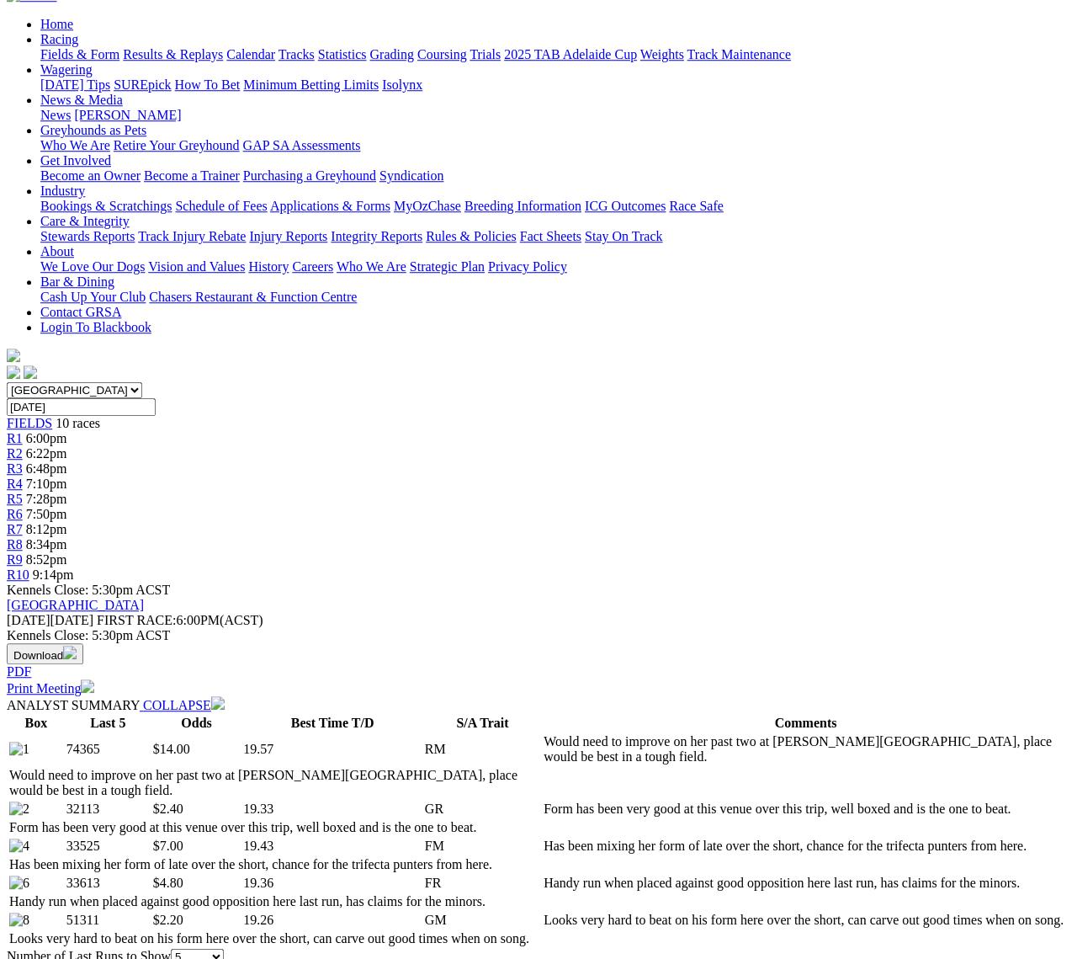
scroll to position [157, 0]
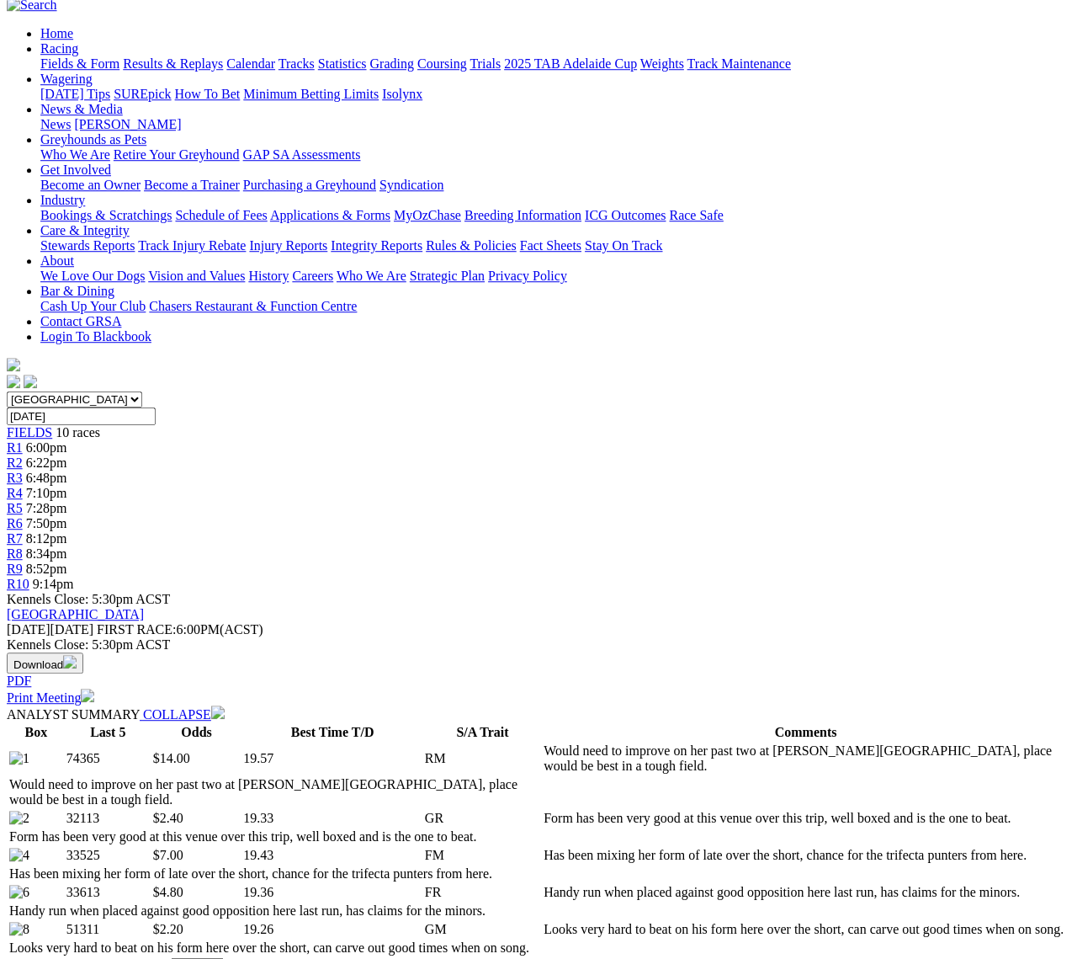
click at [23, 455] on link "R2" at bounding box center [15, 462] width 16 height 14
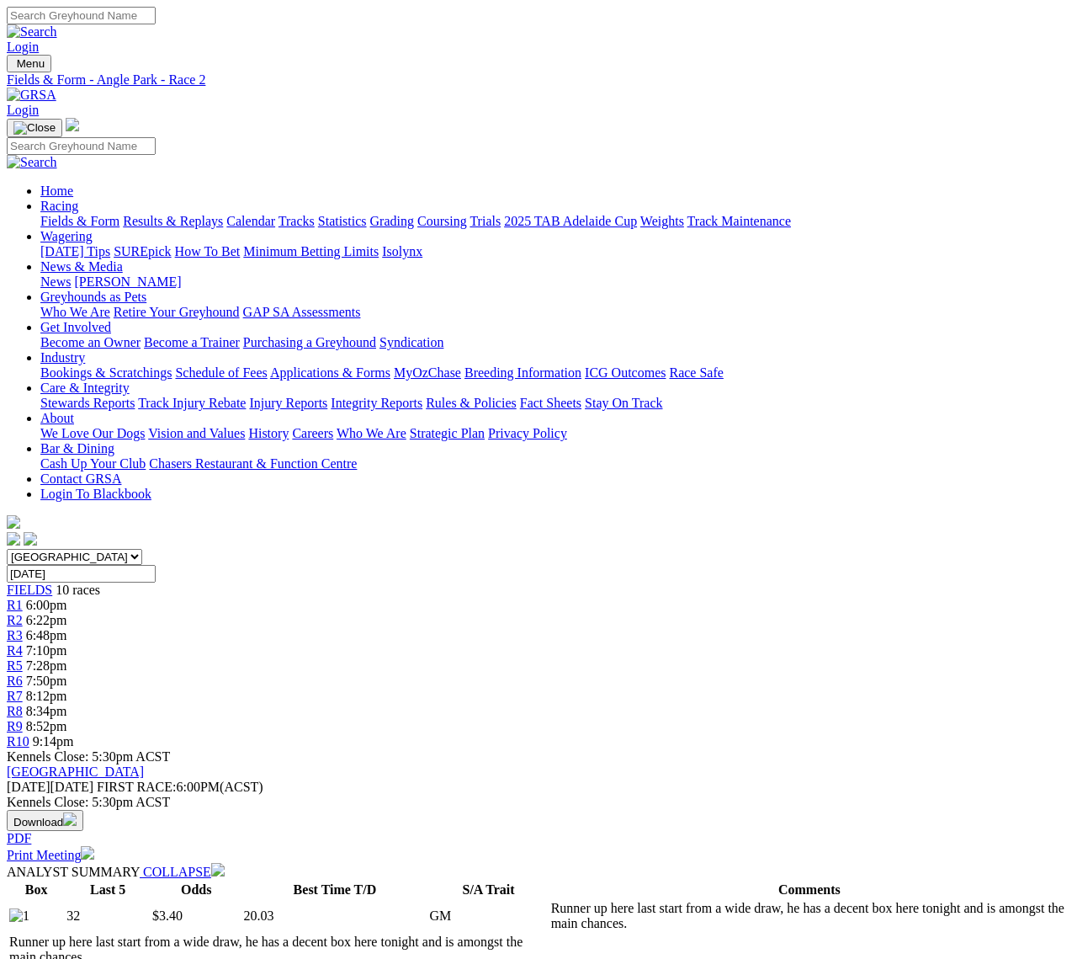
click at [23, 628] on span "R3" at bounding box center [15, 635] width 16 height 14
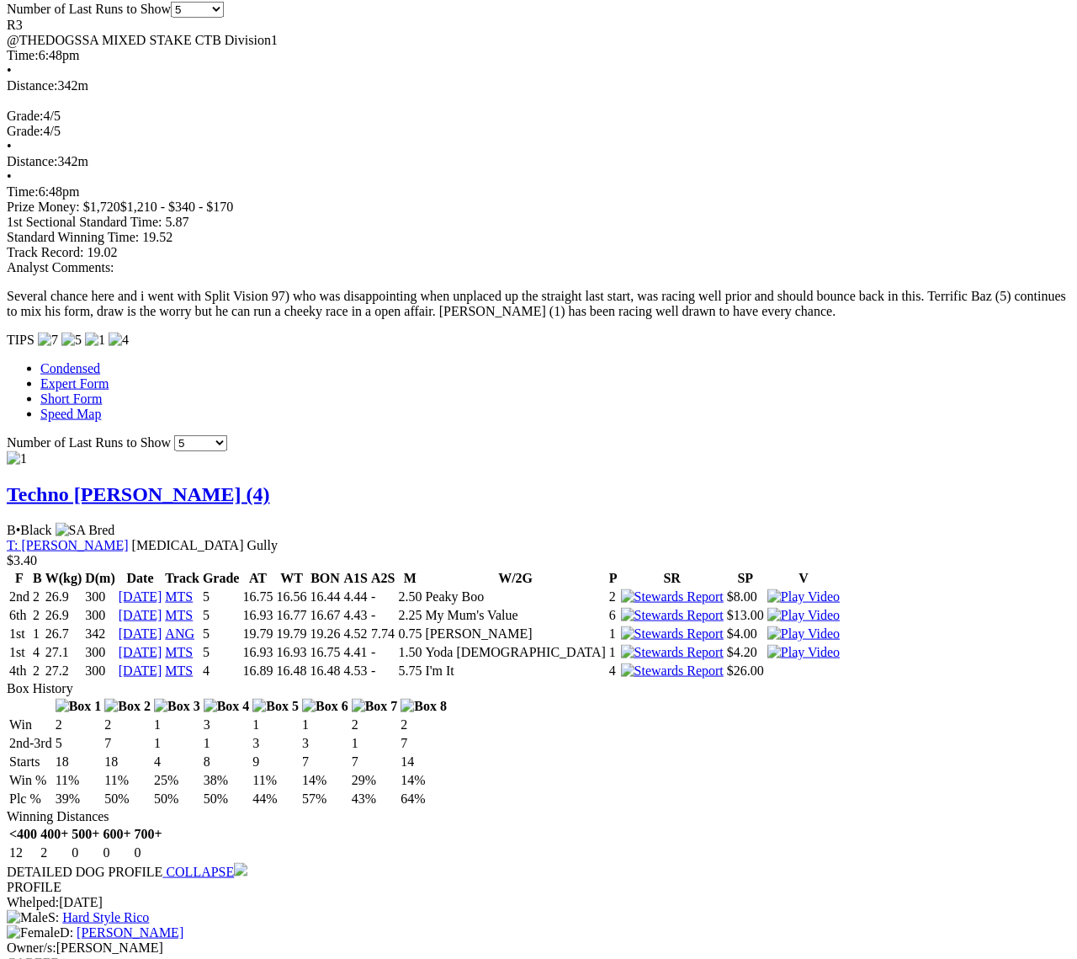
scroll to position [1183, 0]
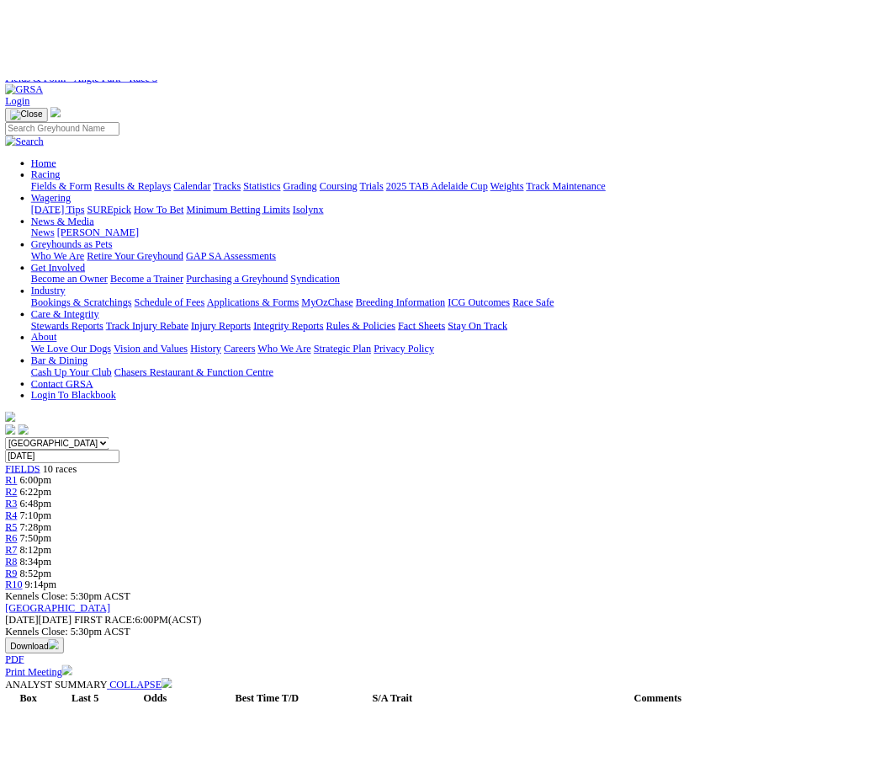
scroll to position [0, 0]
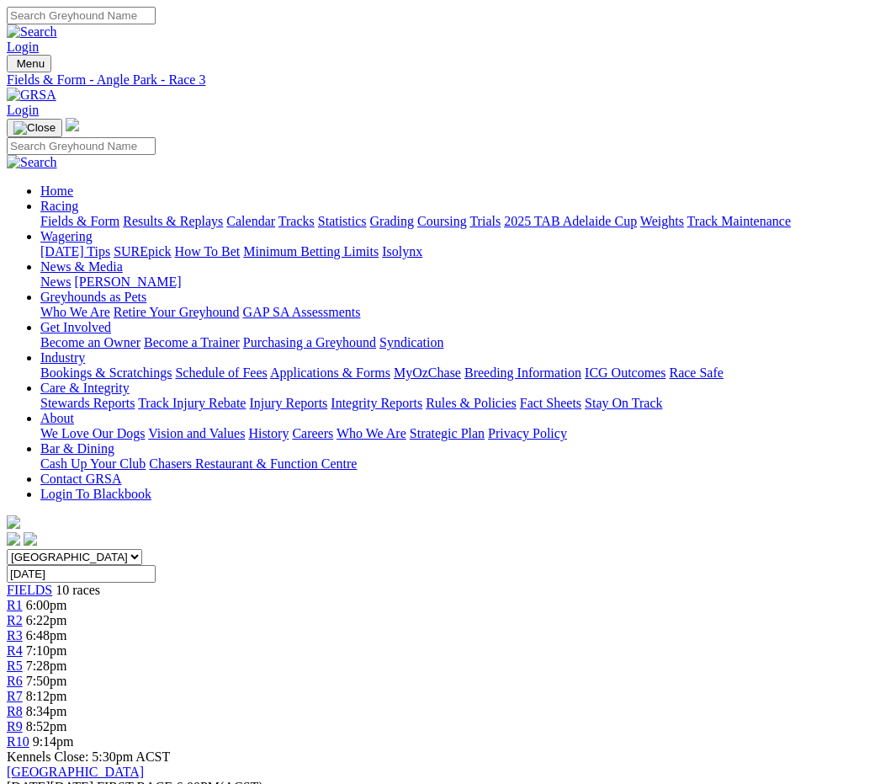
click at [72, 214] on link "Fields & Form" at bounding box center [79, 221] width 79 height 14
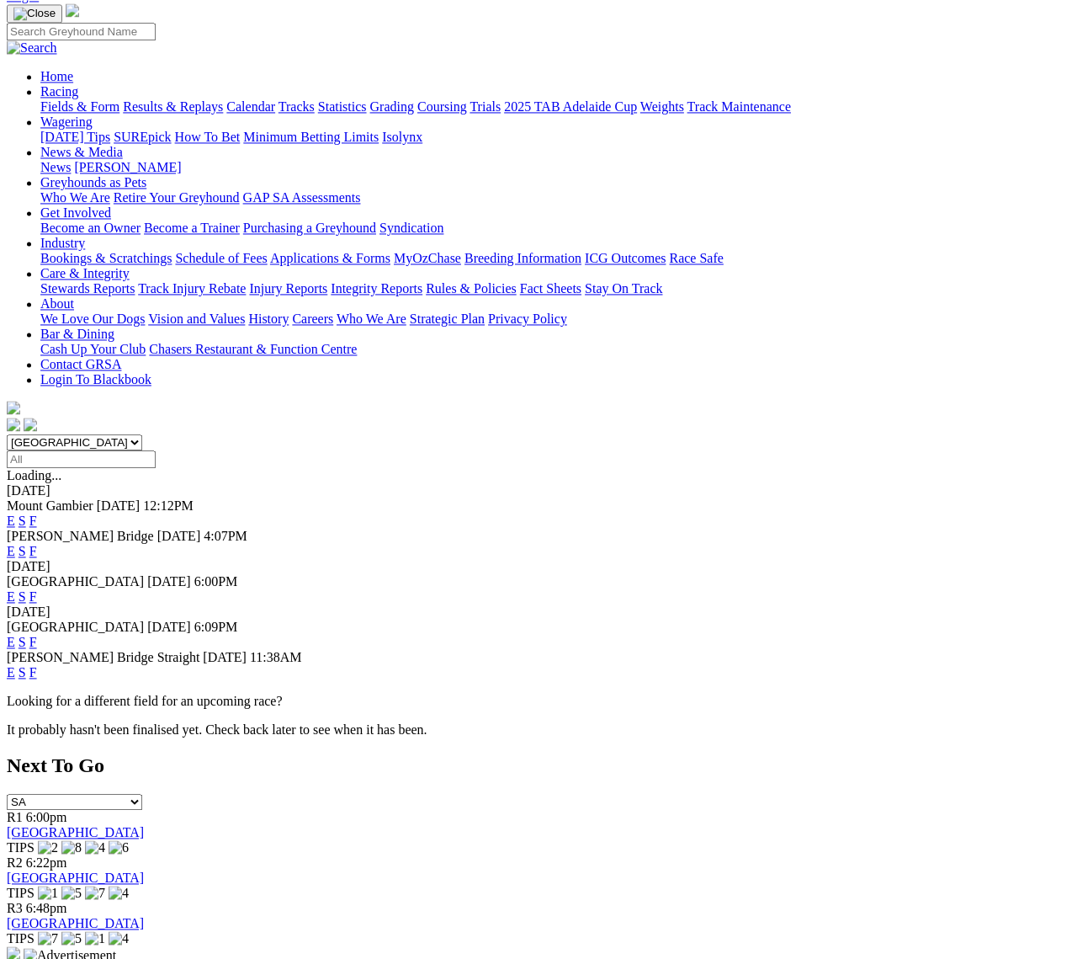
scroll to position [114, 0]
click at [37, 589] on link "F" at bounding box center [33, 596] width 8 height 14
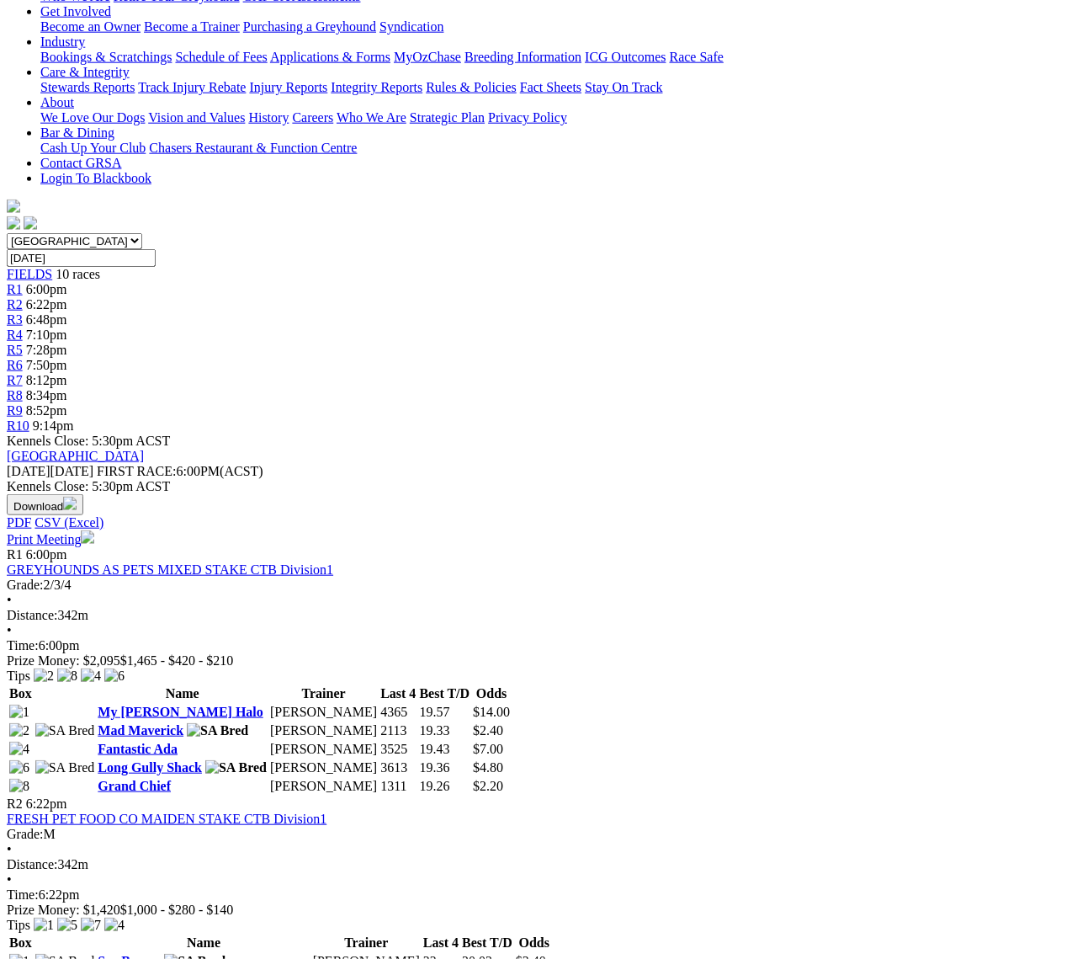
scroll to position [317, 0]
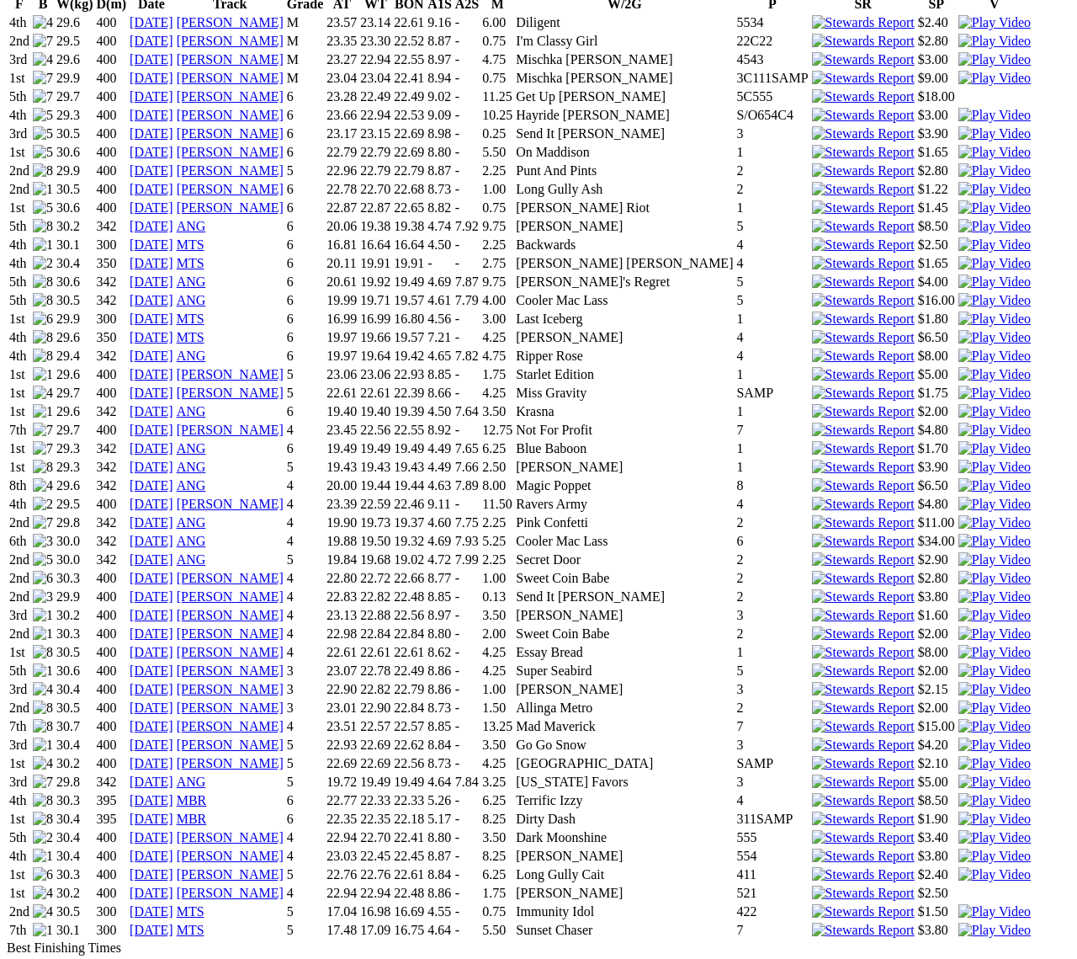
scroll to position [1253, 0]
click at [959, 903] on img at bounding box center [995, 910] width 72 height 15
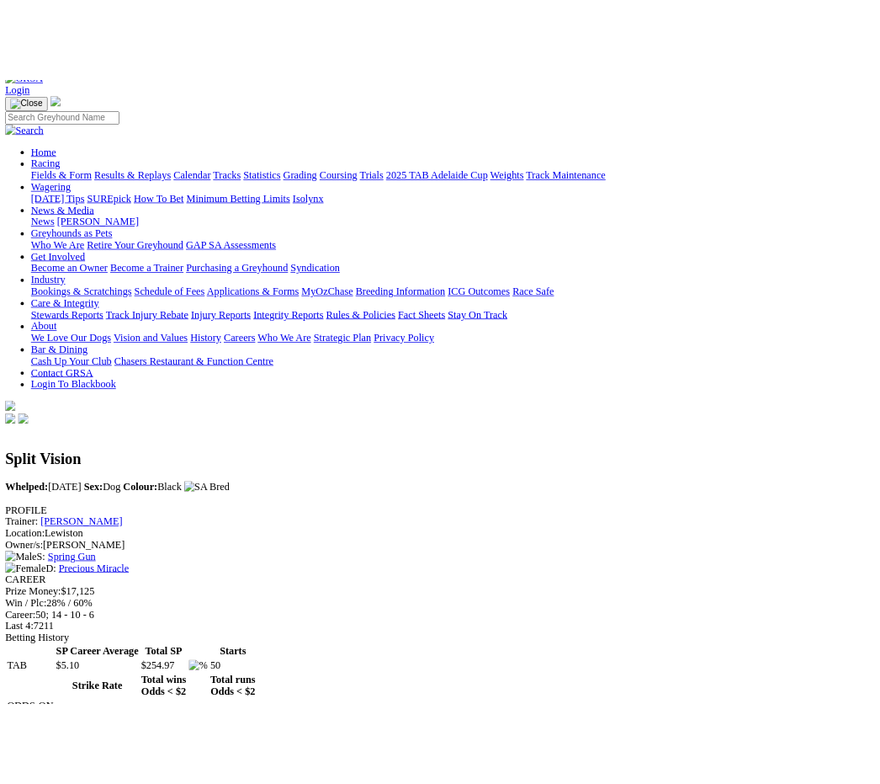
scroll to position [0, 0]
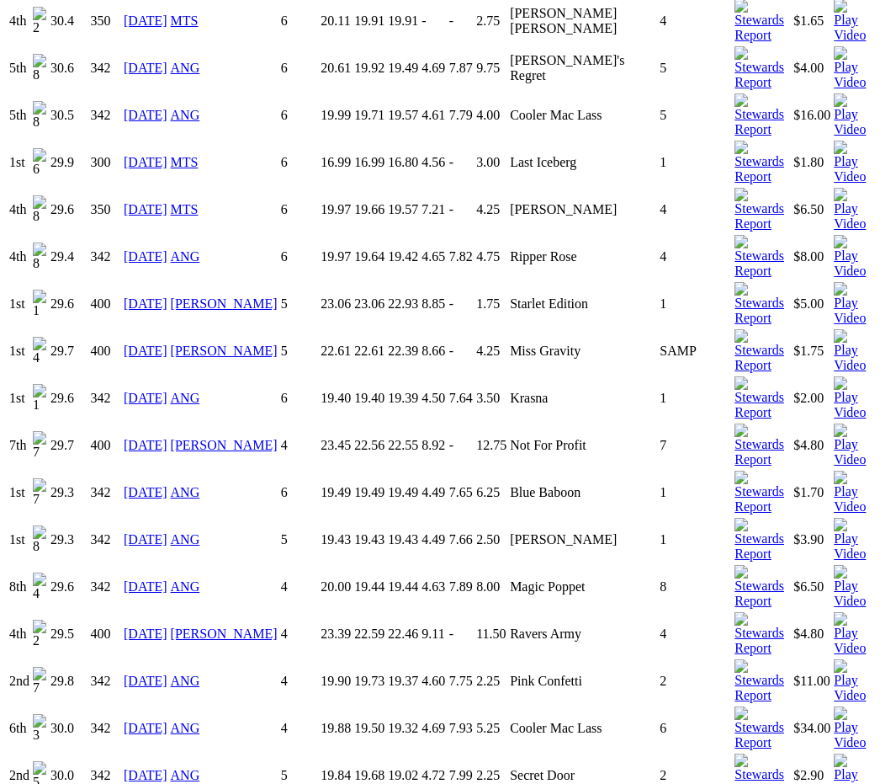
scroll to position [1881, 0]
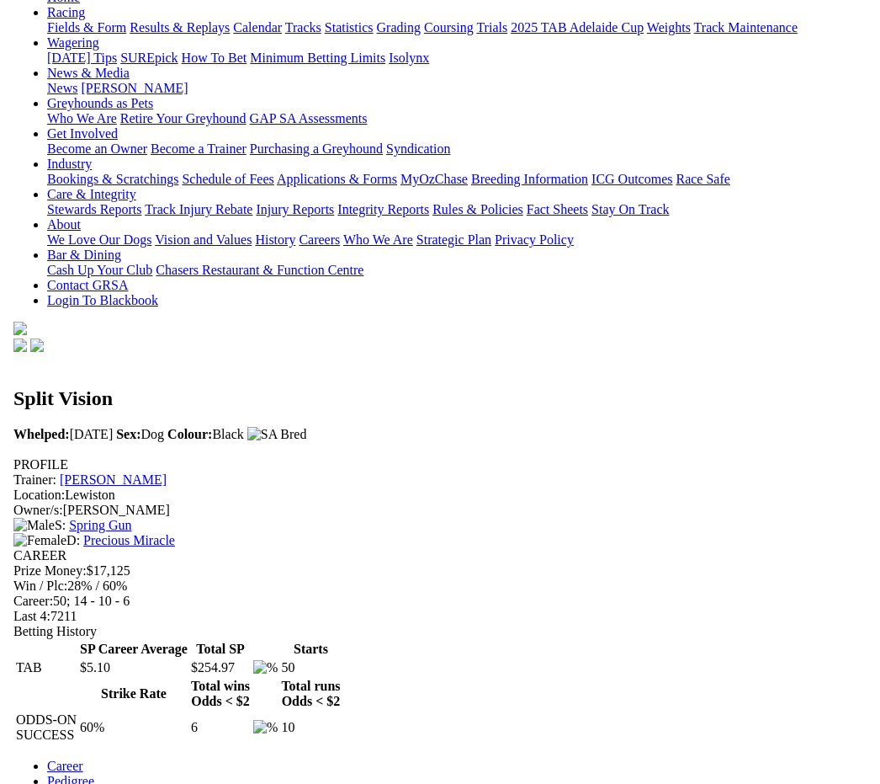
scroll to position [0, 0]
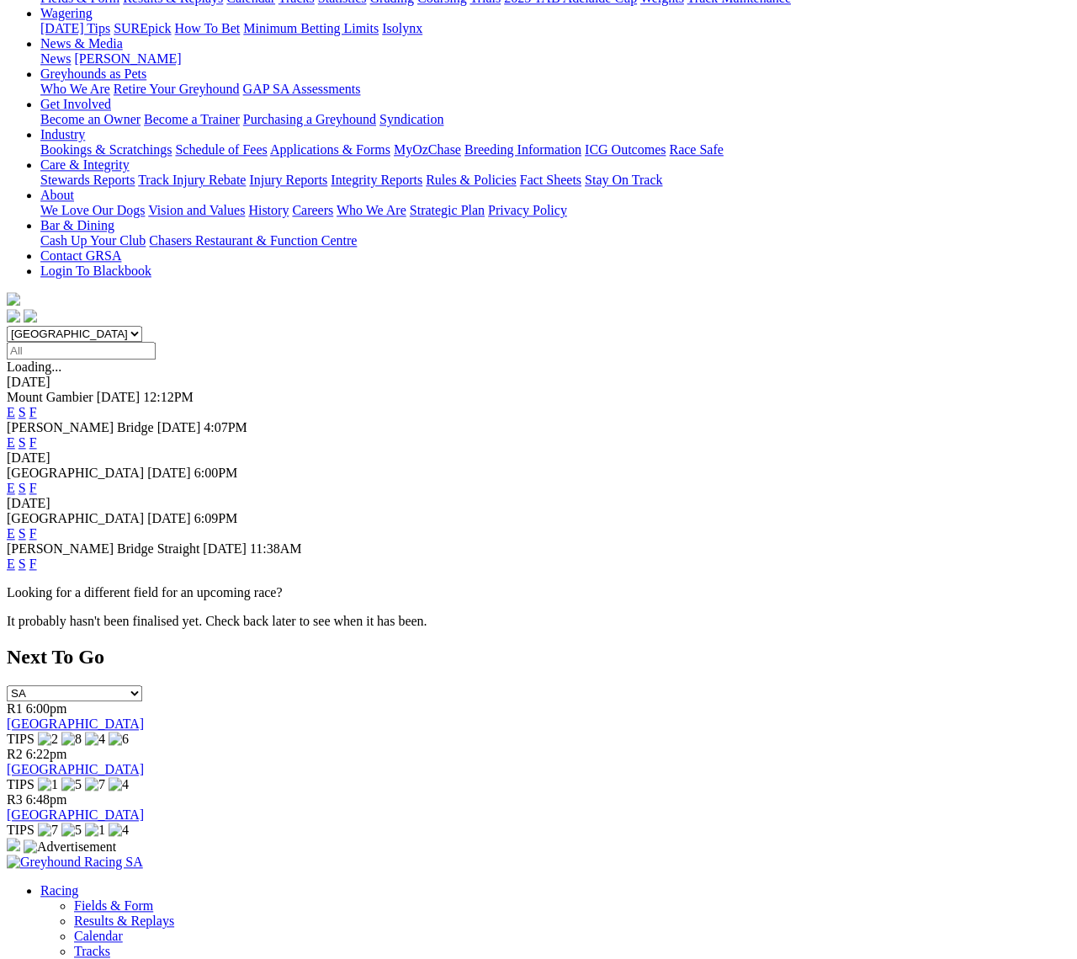
scroll to position [222, 0]
click at [26, 481] on link "S" at bounding box center [23, 488] width 8 height 14
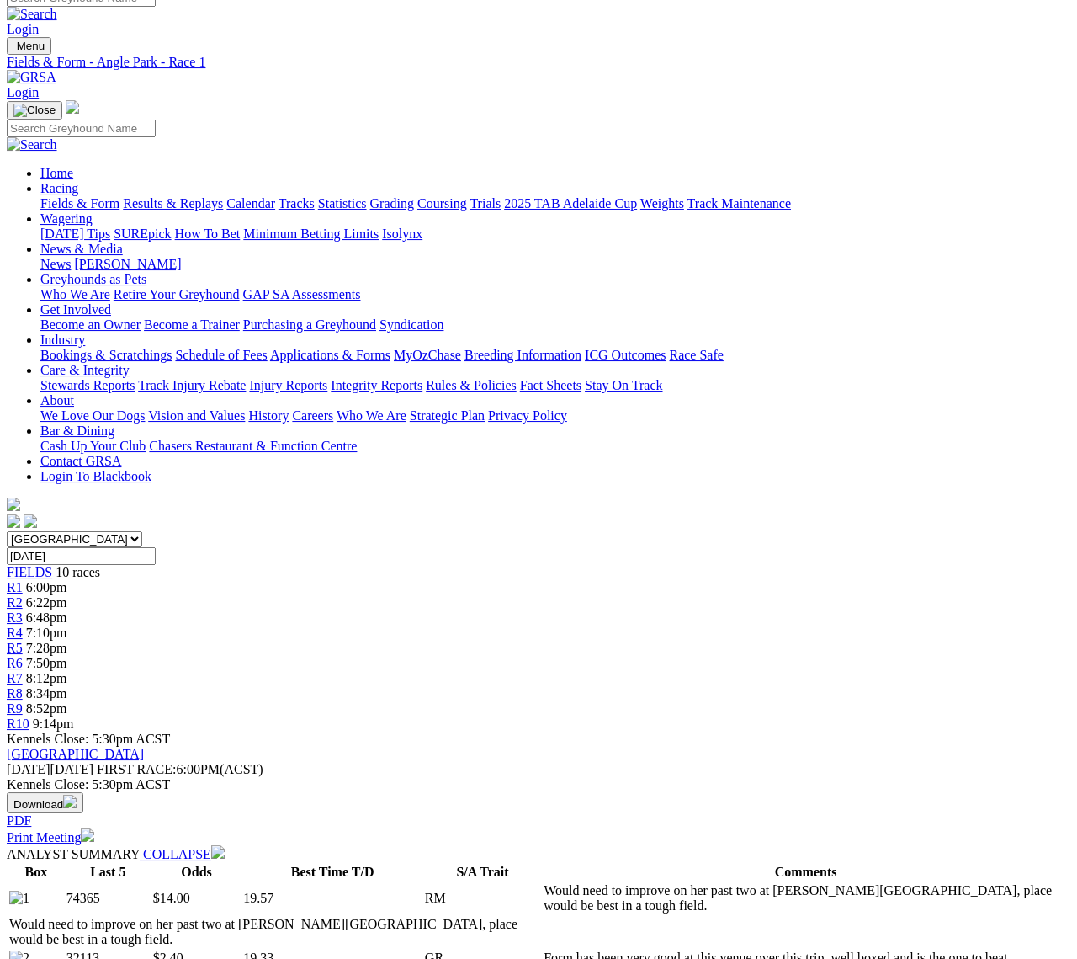
scroll to position [18, 0]
click at [67, 625] on span "7:10pm" at bounding box center [46, 632] width 41 height 14
click at [387, 610] on div "R3 6:48pm" at bounding box center [539, 617] width 1064 height 15
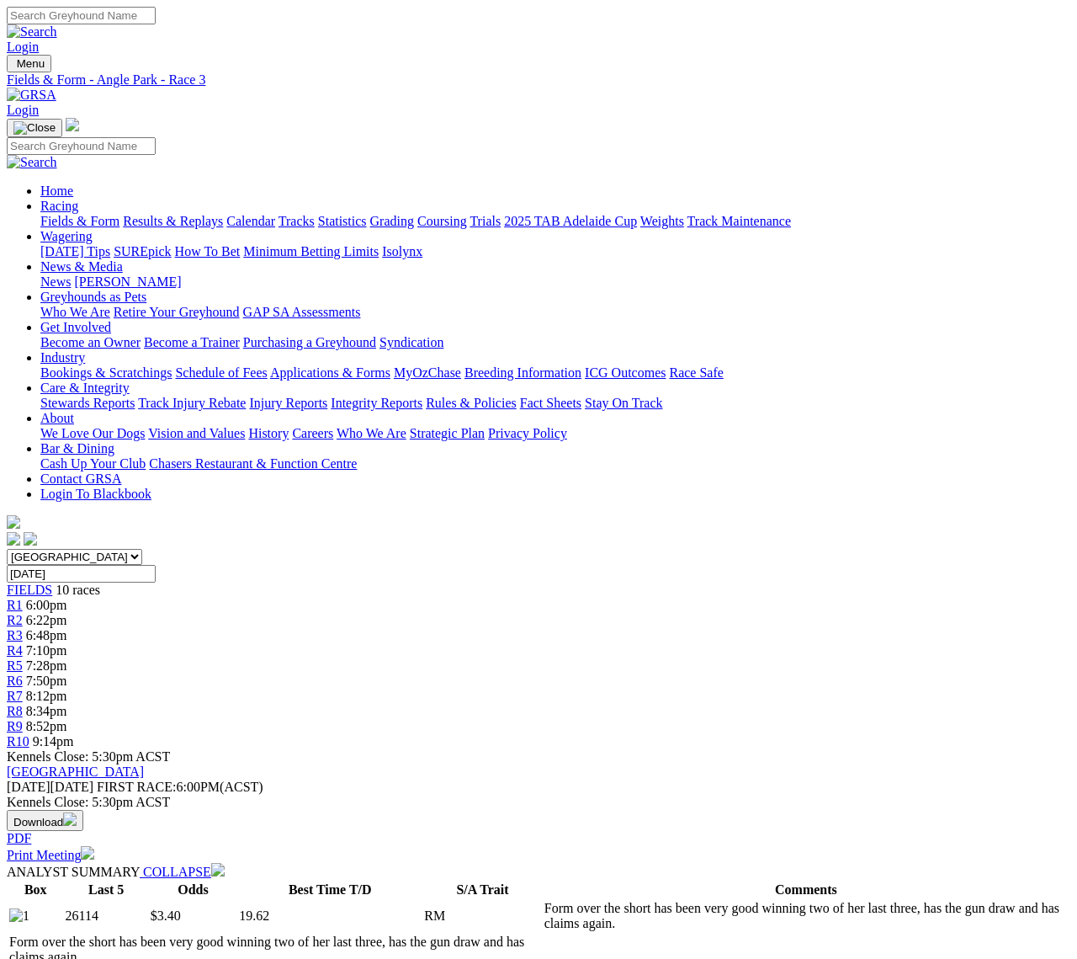
scroll to position [18, 0]
